Goal: Transaction & Acquisition: Purchase product/service

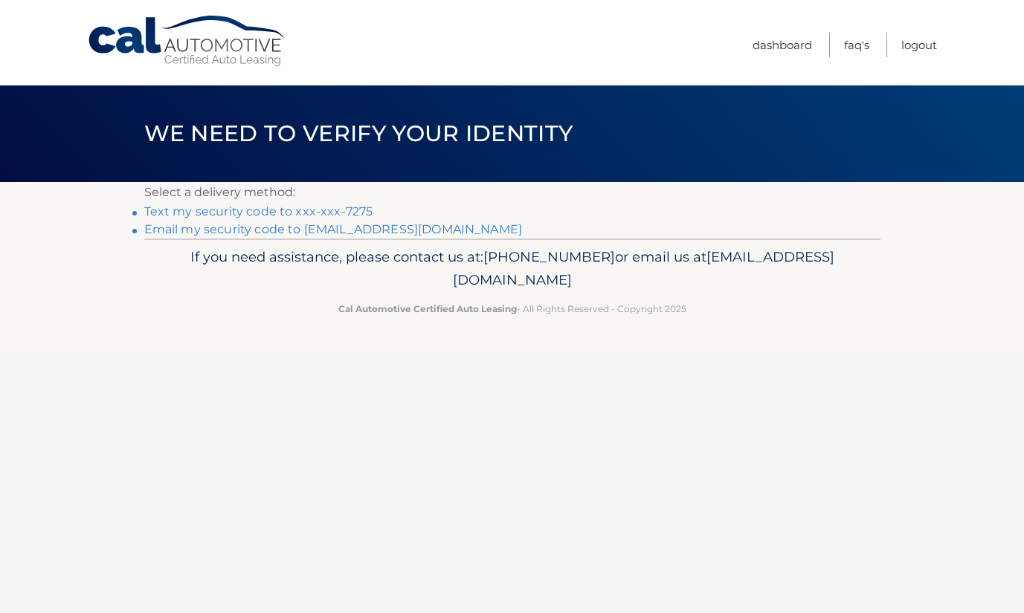
click at [353, 210] on link "Text my security code to xxx-xxx-7275" at bounding box center [258, 211] width 229 height 14
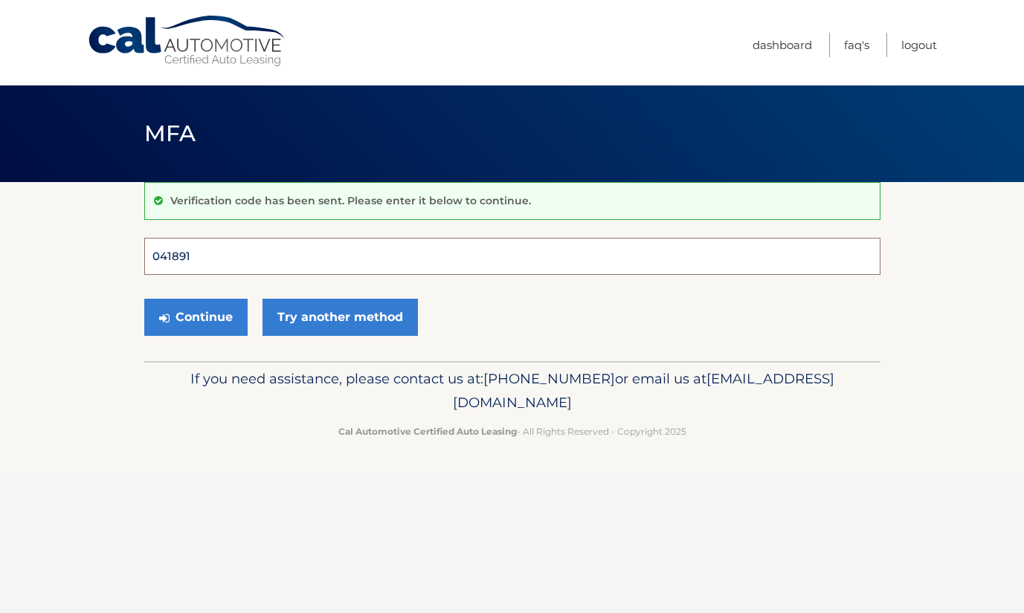
type input "041891"
click at [195, 317] on button "Continue" at bounding box center [195, 317] width 103 height 37
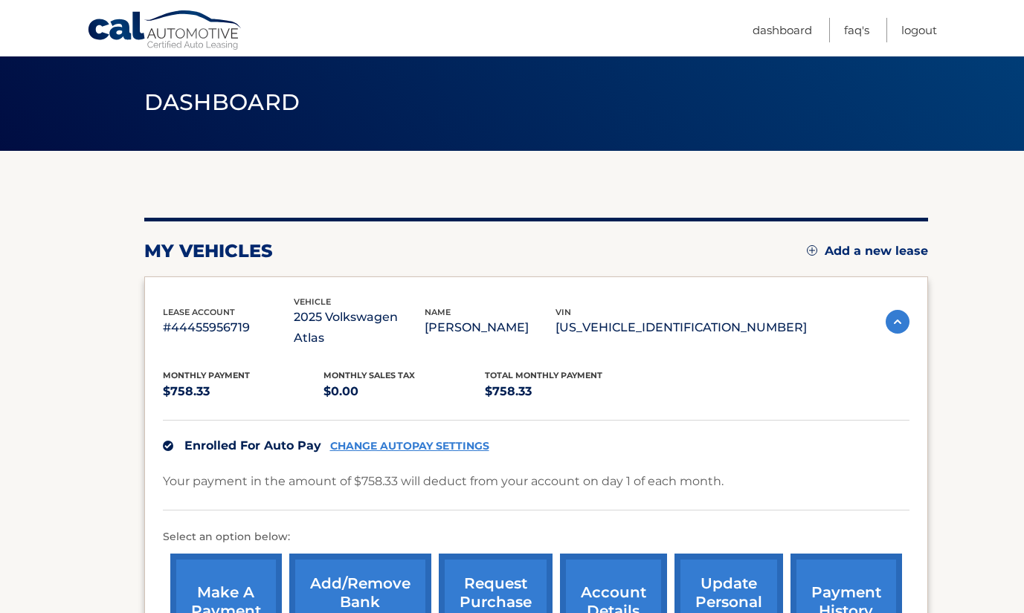
scroll to position [3, 0]
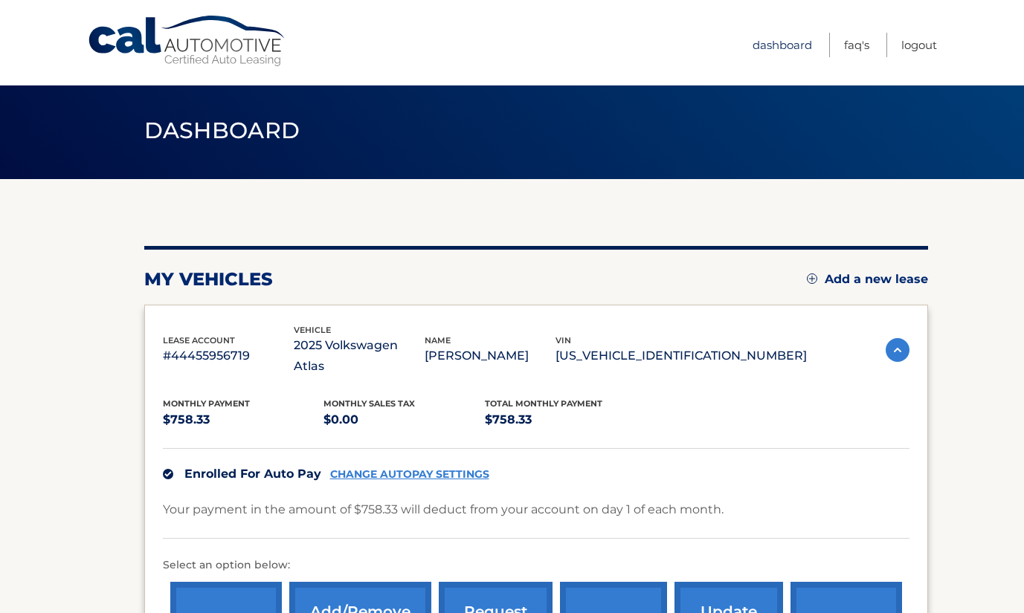
click at [784, 39] on link "Dashboard" at bounding box center [781, 45] width 59 height 25
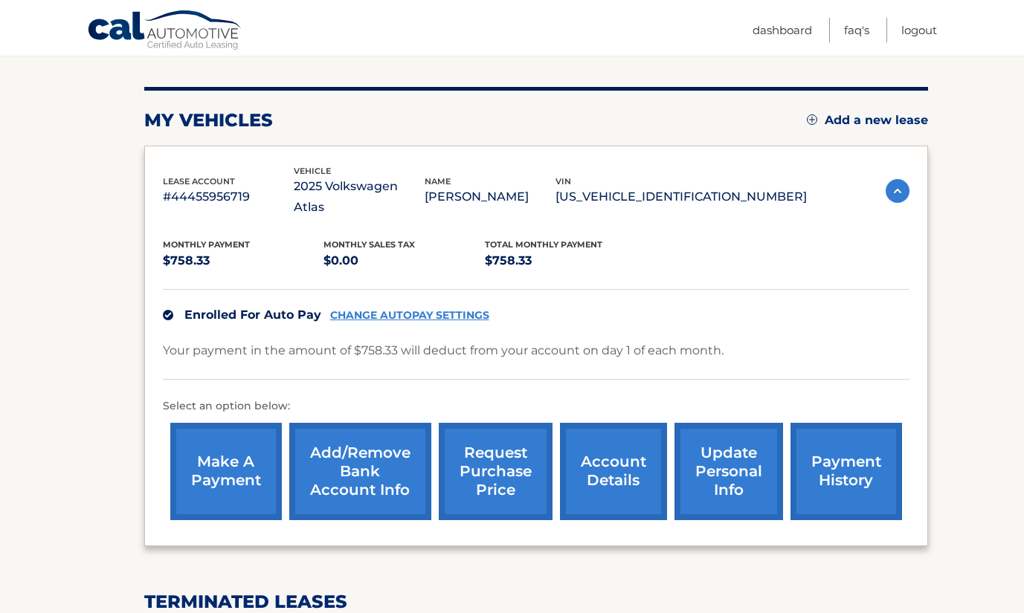
scroll to position [167, 0]
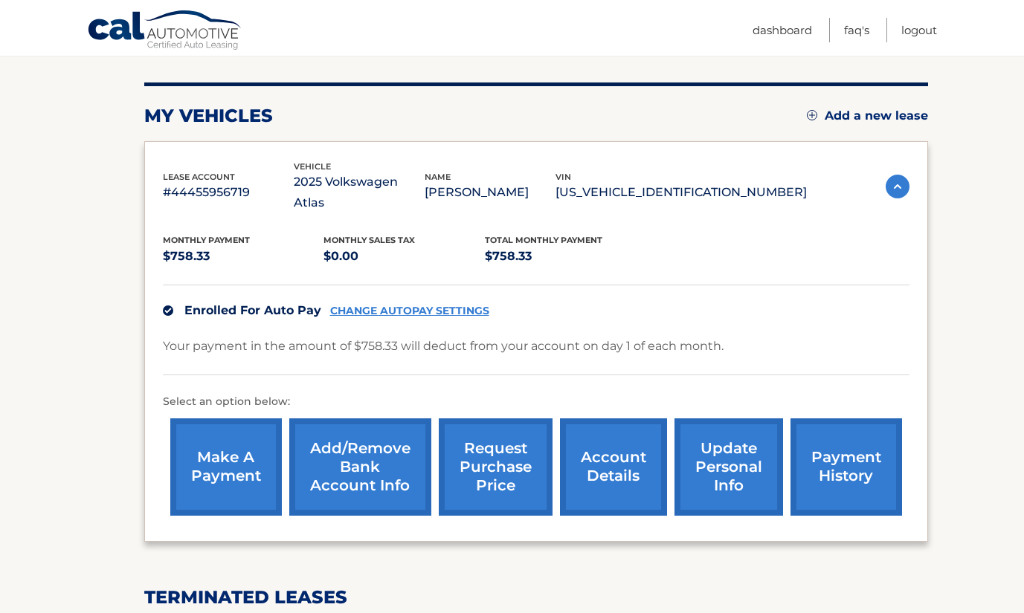
click at [837, 450] on link "payment history" at bounding box center [846, 467] width 112 height 97
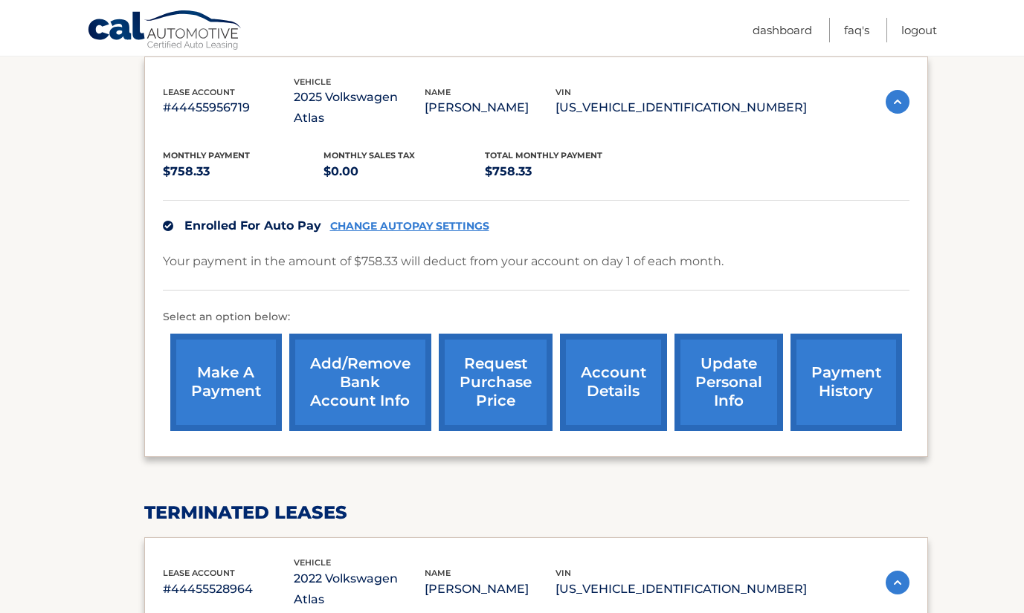
scroll to position [252, 0]
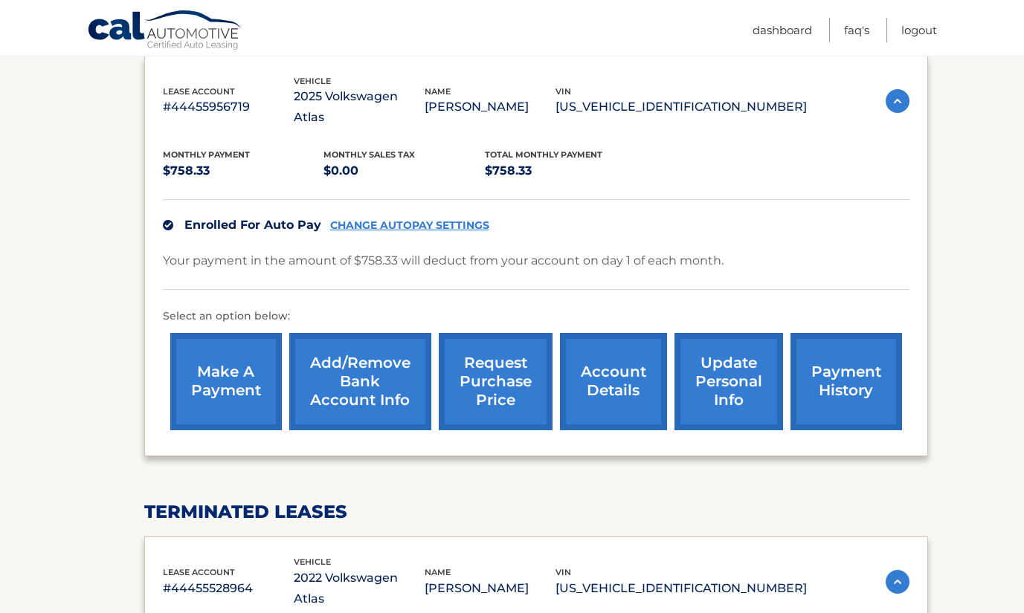
click at [214, 344] on link "make a payment" at bounding box center [226, 381] width 112 height 97
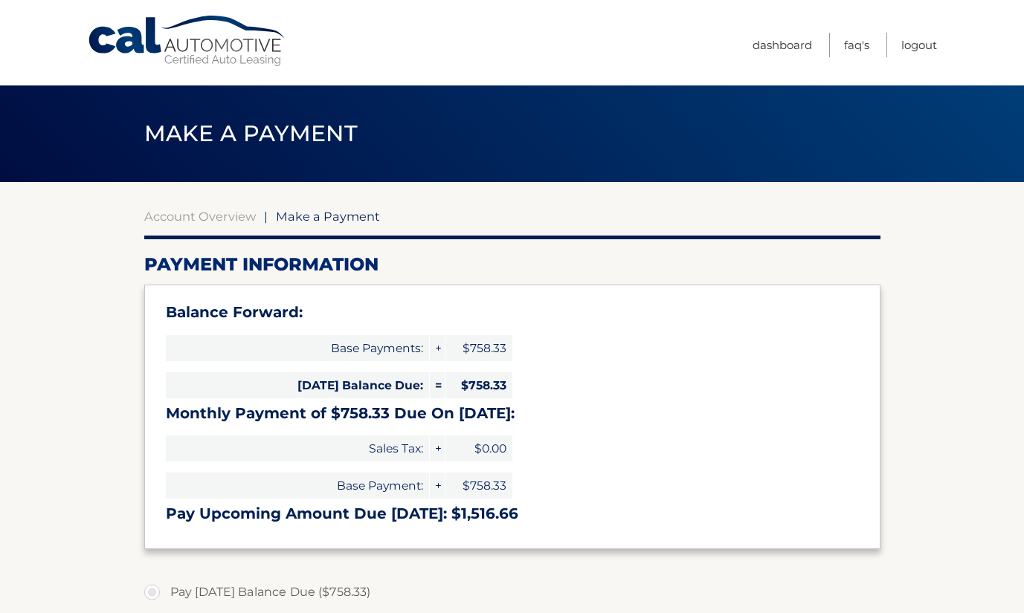
select select "Nzk0NjY2ZWUtZDA5OS00NDU5LWI2OTctYWQ3ZjM4ODI2Y2Nj"
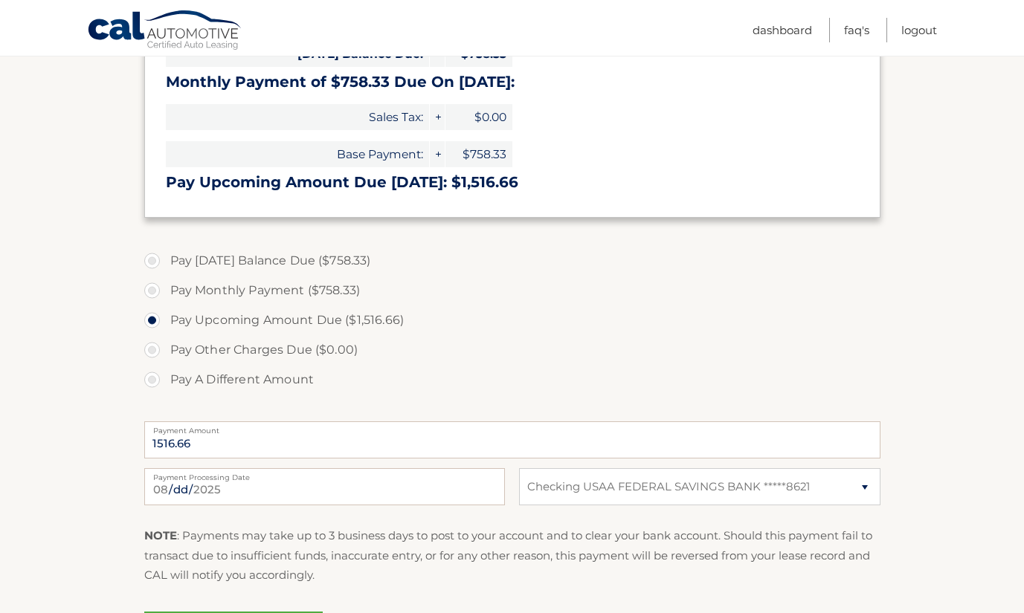
scroll to position [331, 0]
click at [193, 259] on label "Pay Today's Balance Due ($758.33)" at bounding box center [512, 262] width 736 height 30
click at [165, 259] on input "Pay Today's Balance Due ($758.33)" at bounding box center [157, 259] width 15 height 24
radio input "true"
type input "758.33"
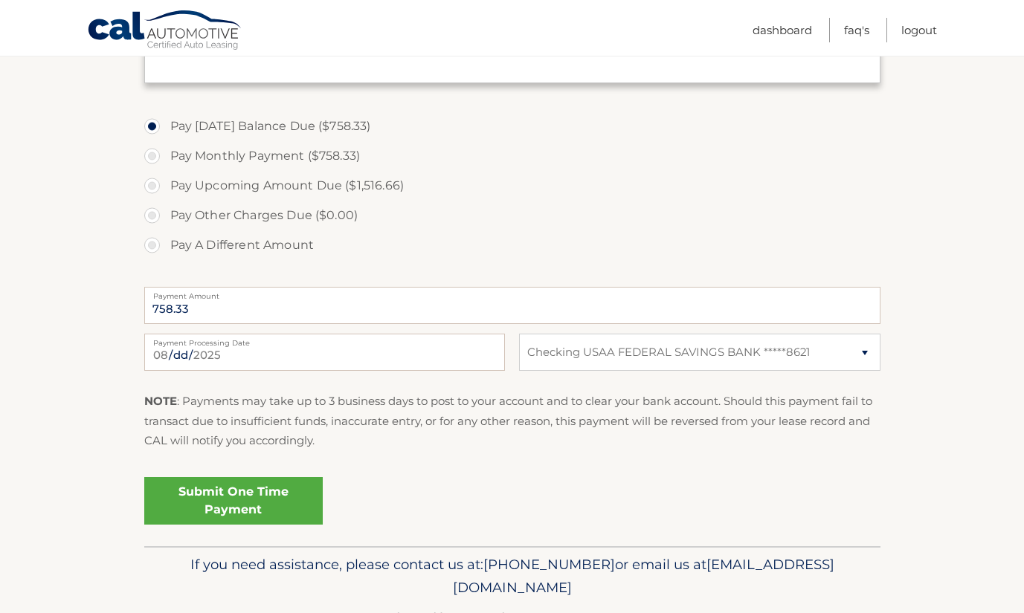
scroll to position [472, 0]
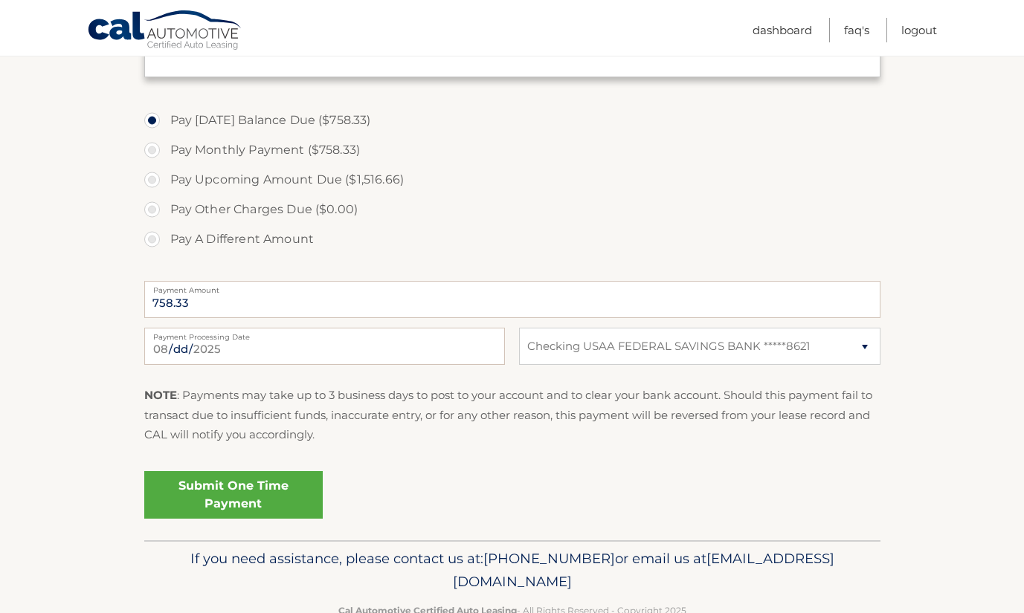
click at [263, 494] on link "Submit One Time Payment" at bounding box center [233, 495] width 178 height 48
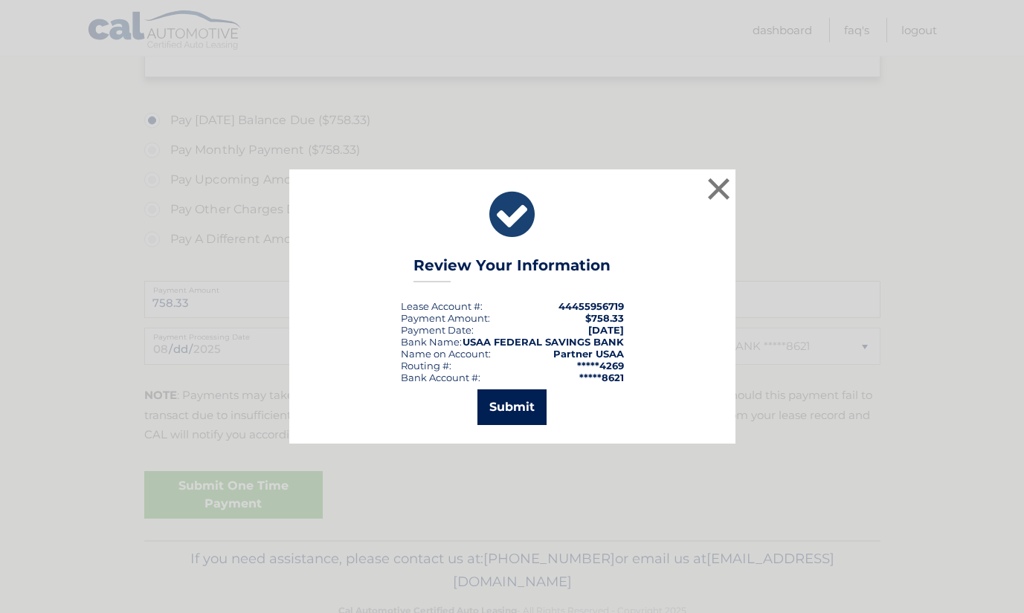
click at [526, 412] on button "Submit" at bounding box center [511, 408] width 69 height 36
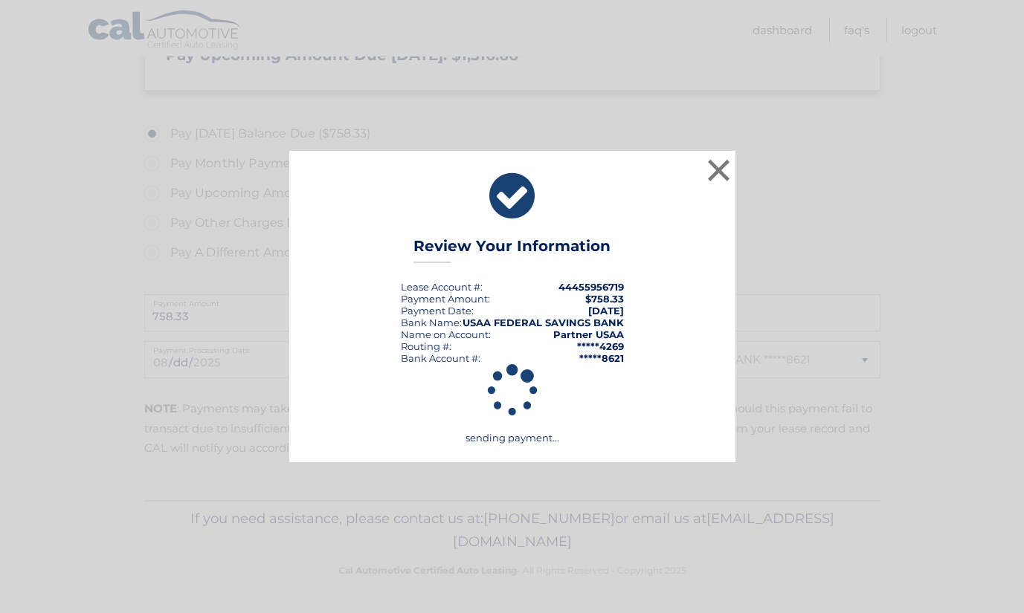
scroll to position [454, 0]
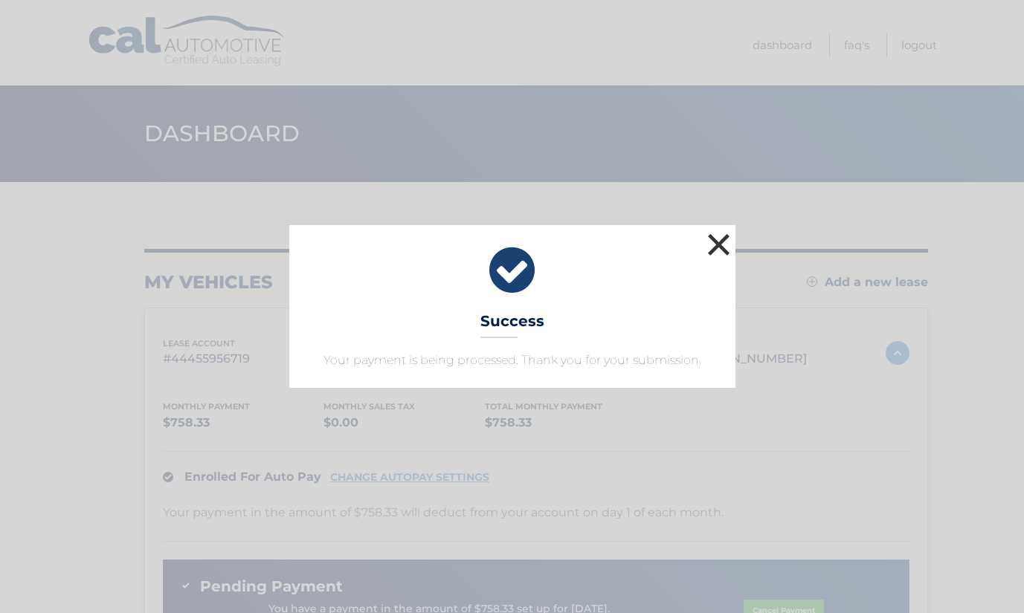
click at [717, 248] on button "×" at bounding box center [719, 245] width 30 height 30
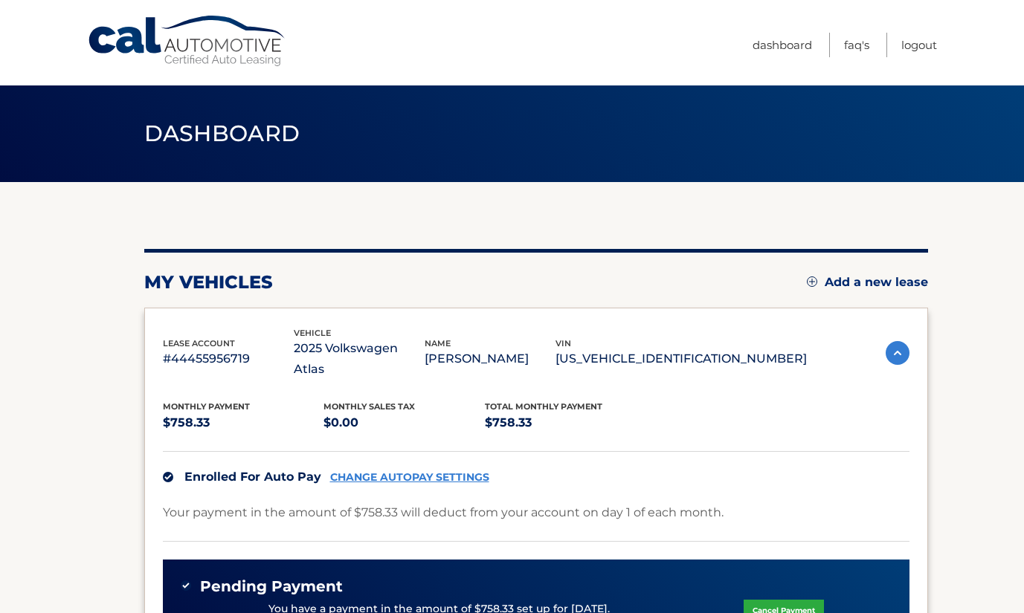
click at [917, 58] on ul "Dashboard FAQ's Logout" at bounding box center [844, 42] width 184 height 85
click at [920, 42] on link "Logout" at bounding box center [919, 45] width 36 height 25
